Goal: Find contact information: Find contact information

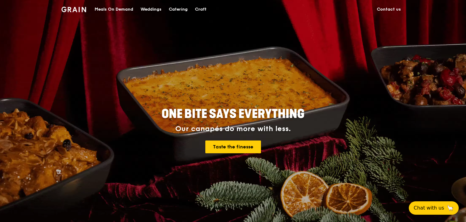
click at [396, 10] on link "Contact us" at bounding box center [388, 9] width 31 height 18
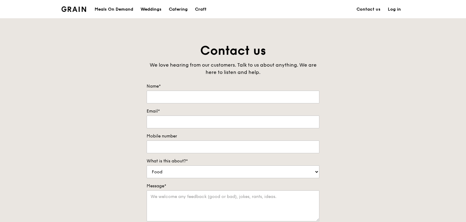
click at [77, 9] on img at bounding box center [73, 8] width 25 height 5
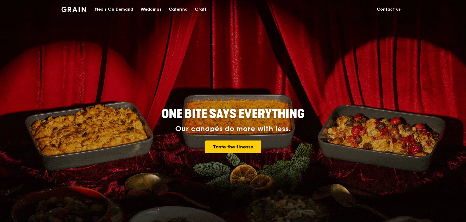
drag, startPoint x: 286, startPoint y: 84, endPoint x: 279, endPoint y: 63, distance: 22.9
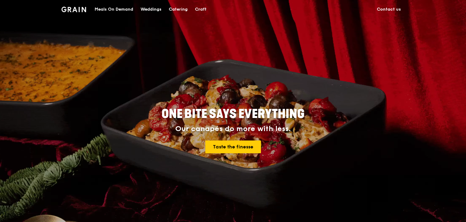
click at [257, 79] on div "ONE BITE SAYS EVERYTHING Our canapés do more with less. Taste the finesse" at bounding box center [233, 130] width 341 height 225
click at [366, 45] on div "ONE BITE SAYS EVERYTHING Our canapés do more with less. Taste the finesse" at bounding box center [233, 130] width 341 height 225
click at [282, 54] on div "ONE BITE SAYS EVERYTHING Our canapés do more with less. Taste the finesse" at bounding box center [233, 130] width 341 height 225
click at [392, 6] on link "Contact us" at bounding box center [388, 9] width 31 height 18
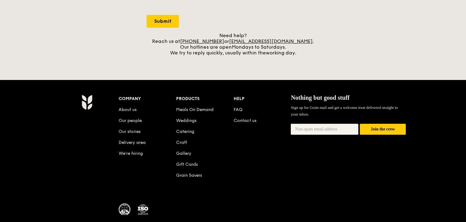
scroll to position [188, 0]
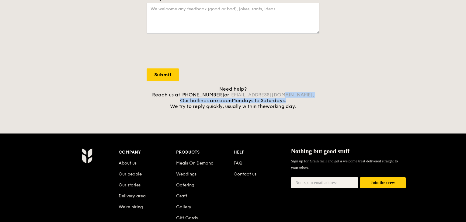
drag, startPoint x: 297, startPoint y: 99, endPoint x: 298, endPoint y: 82, distance: 16.8
click at [290, 94] on div "Need help? Reach us at +65 3163 5335 or concierge@grain.com.sg . Our hotlines a…" at bounding box center [233, 97] width 173 height 23
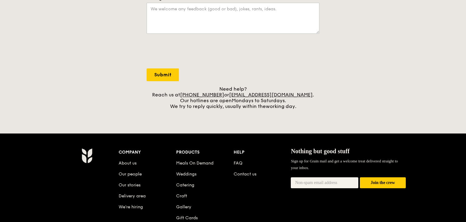
drag, startPoint x: 302, startPoint y: 93, endPoint x: 238, endPoint y: 94, distance: 63.9
click at [238, 94] on div "Need help? Reach us at +65 3163 5335 or concierge@grain.com.sg . Our hotlines a…" at bounding box center [233, 97] width 173 height 23
copy div "concierge@grain.com.sg ."
click at [254, 175] on link "Contact us" at bounding box center [245, 174] width 23 height 5
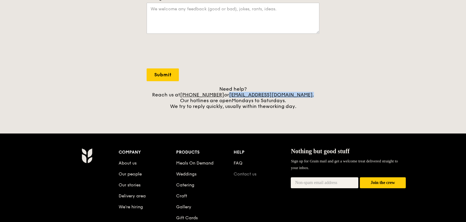
click at [243, 172] on link "Contact us" at bounding box center [245, 174] width 23 height 5
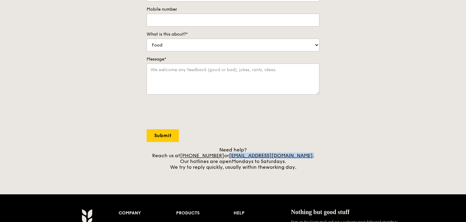
scroll to position [0, 0]
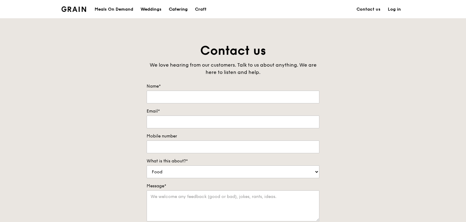
click at [186, 8] on div "Catering" at bounding box center [178, 9] width 19 height 18
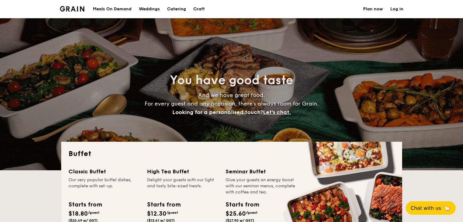
select select
drag, startPoint x: 210, startPoint y: 5, endPoint x: 206, endPoint y: 9, distance: 6.1
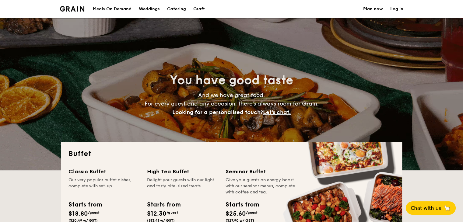
click at [209, 7] on section "Meals On Demand Weddings Catering Craft Plan now Log in" at bounding box center [231, 9] width 343 height 18
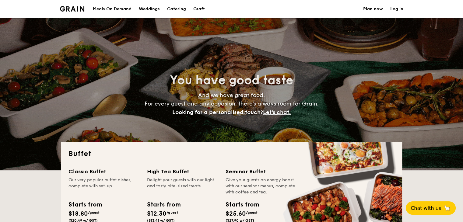
click at [206, 9] on link "Craft" at bounding box center [198, 9] width 19 height 18
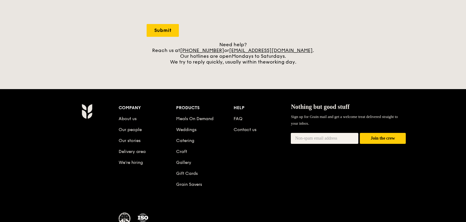
scroll to position [188, 0]
